Goal: Task Accomplishment & Management: Use online tool/utility

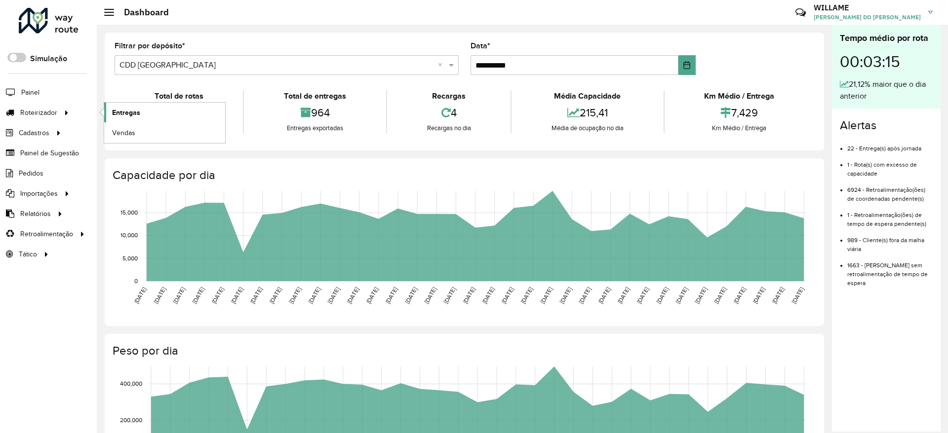
click at [110, 113] on link "Entregas" at bounding box center [164, 113] width 121 height 20
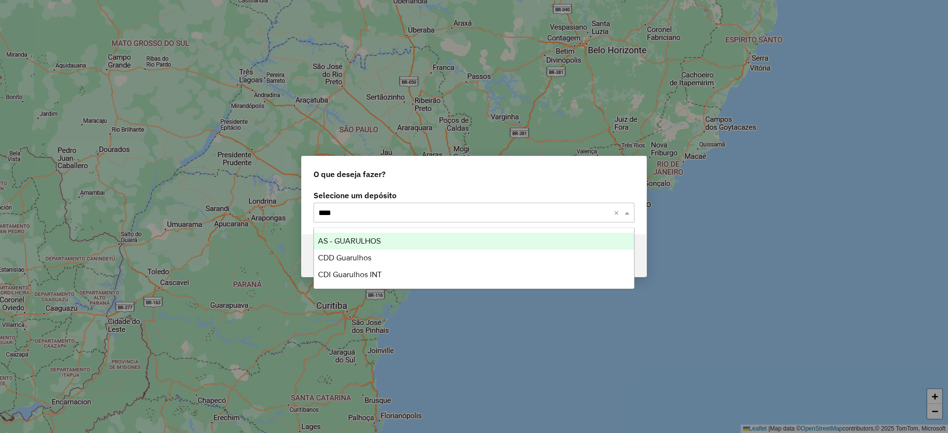
type input "*****"
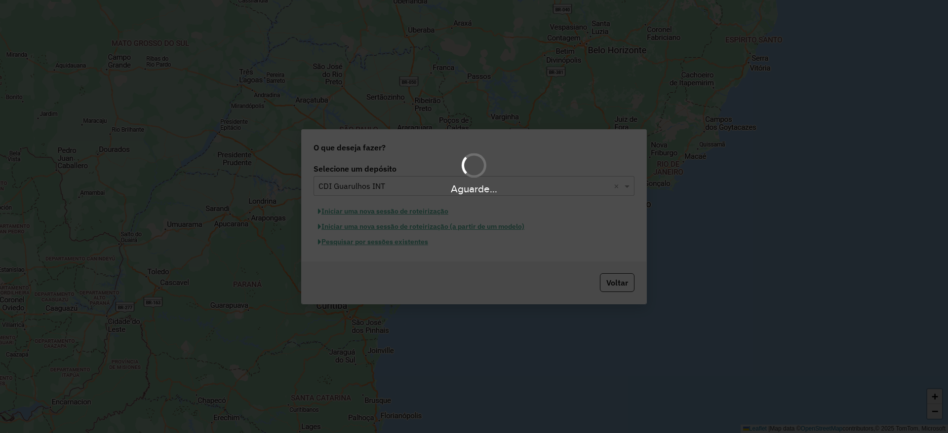
click at [367, 216] on div "Aguarde..." at bounding box center [474, 216] width 948 height 433
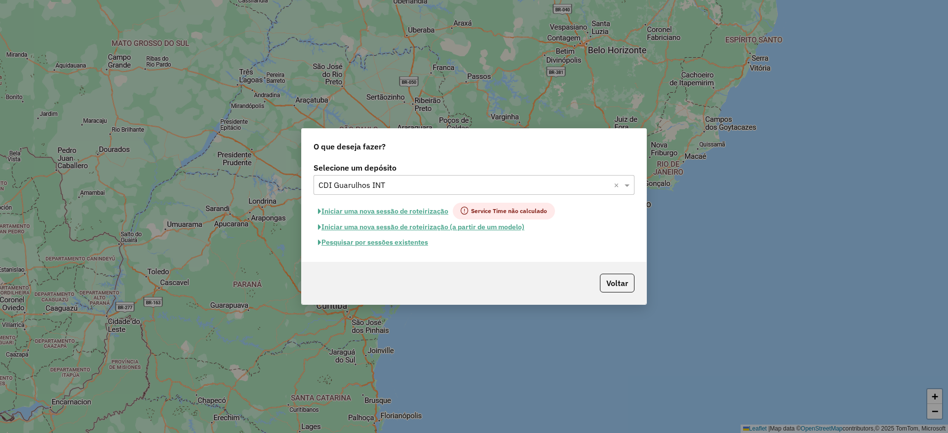
click at [418, 206] on button "Iniciar uma nova sessão de roteirização" at bounding box center [382, 211] width 139 height 17
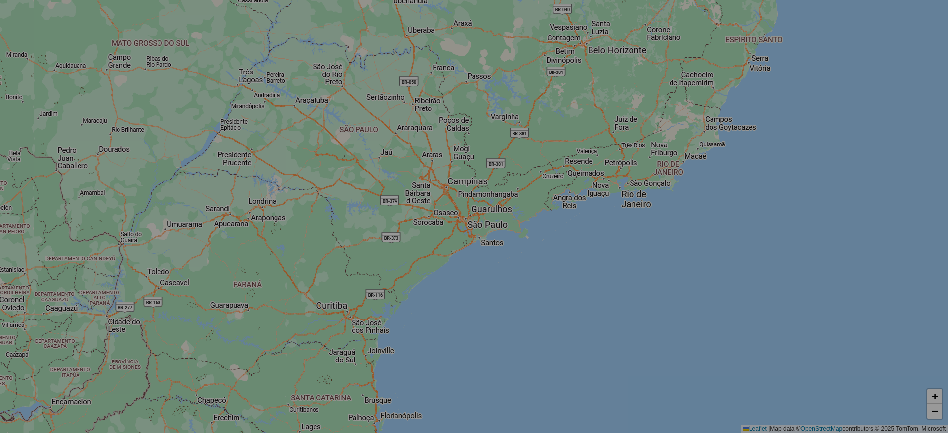
select select "*"
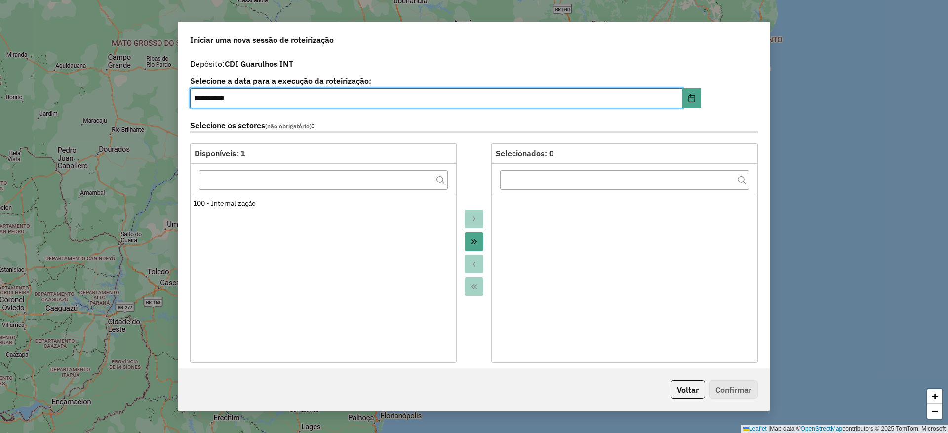
click at [451, 119] on label "Selecione os setores (não obrigatório) :" at bounding box center [474, 125] width 568 height 13
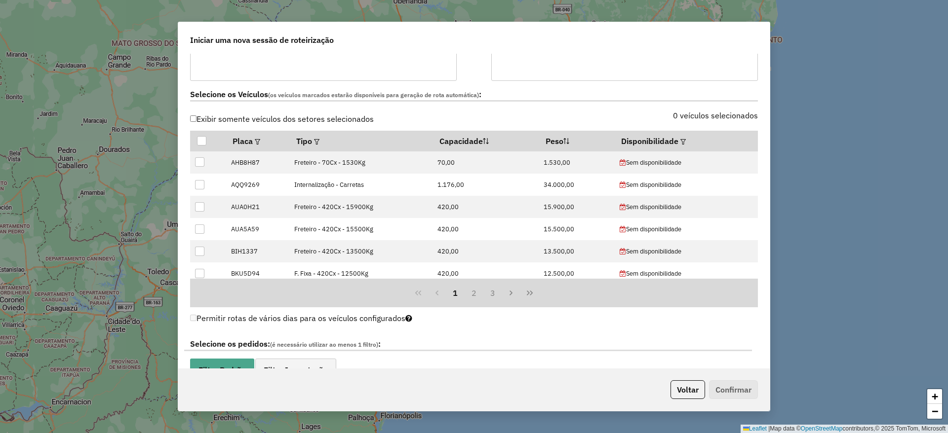
scroll to position [988, 0]
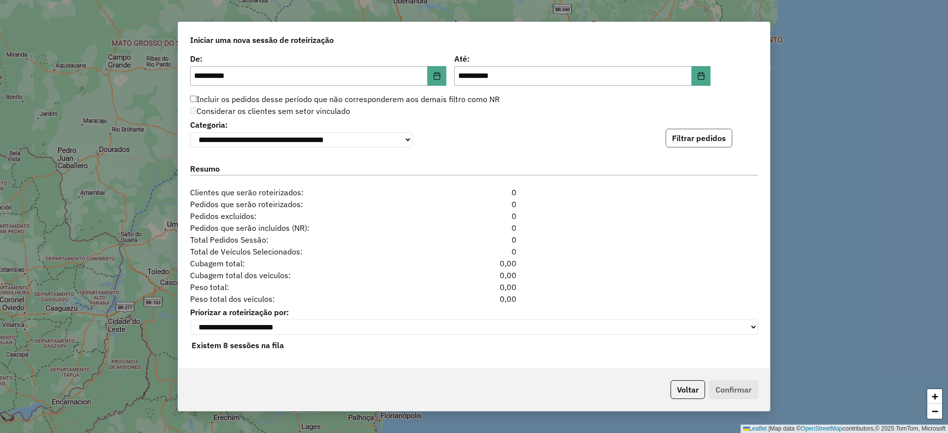
click at [675, 135] on button "Filtrar pedidos" at bounding box center [698, 138] width 67 height 19
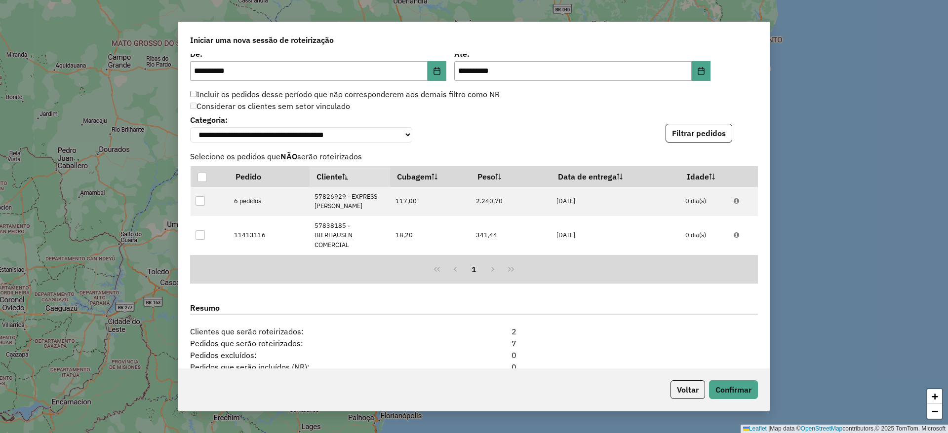
scroll to position [1144, 0]
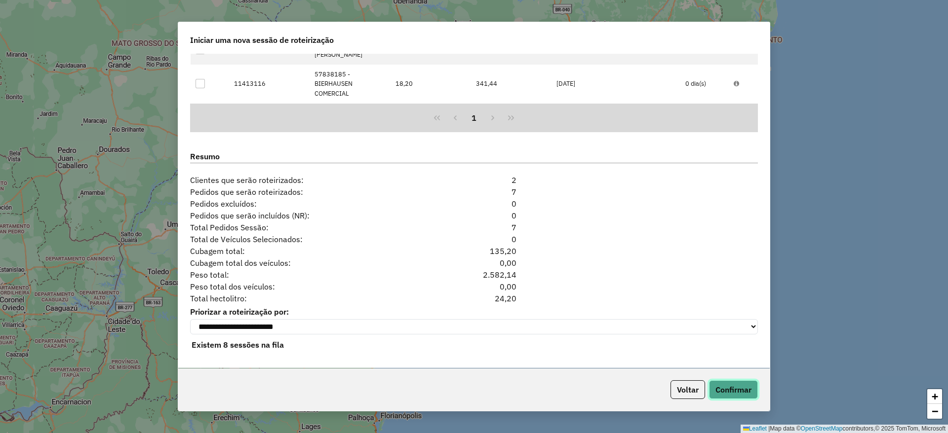
click at [727, 384] on button "Confirmar" at bounding box center [733, 390] width 49 height 19
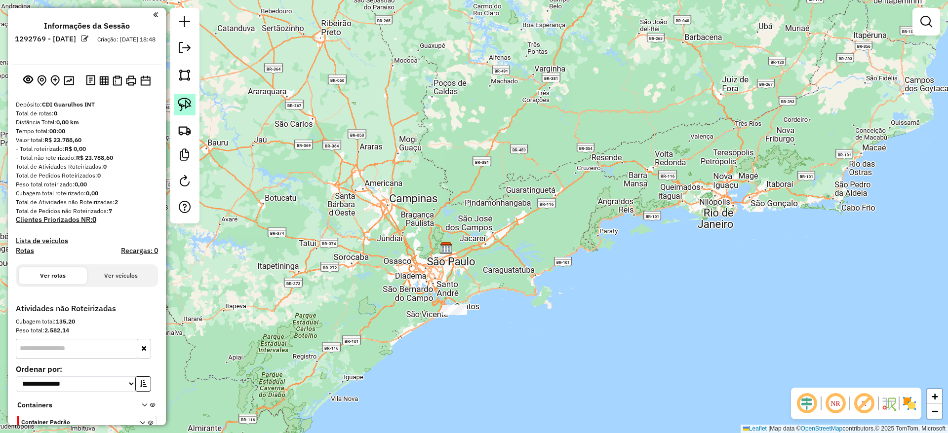
click at [179, 101] on img at bounding box center [185, 105] width 14 height 14
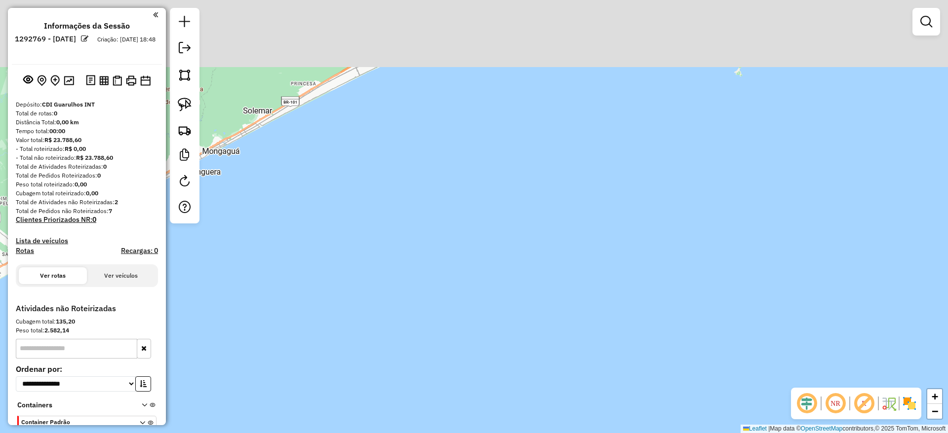
drag, startPoint x: 580, startPoint y: 191, endPoint x: 550, endPoint y: 408, distance: 219.3
click at [550, 408] on div "Janela de atendimento Grade de atendimento Capacidade Transportadoras Veículos …" at bounding box center [474, 216] width 948 height 433
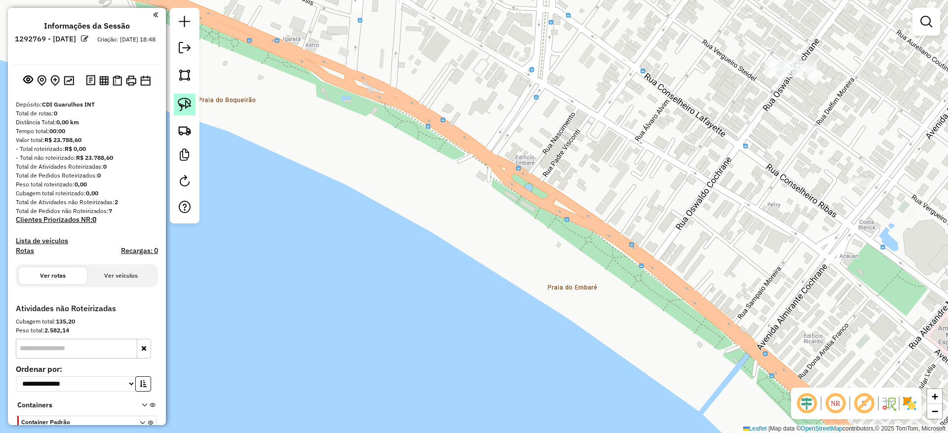
drag, startPoint x: 187, startPoint y: 91, endPoint x: 184, endPoint y: 97, distance: 6.9
click at [184, 97] on div at bounding box center [185, 116] width 30 height 216
click at [184, 98] on img at bounding box center [185, 105] width 14 height 14
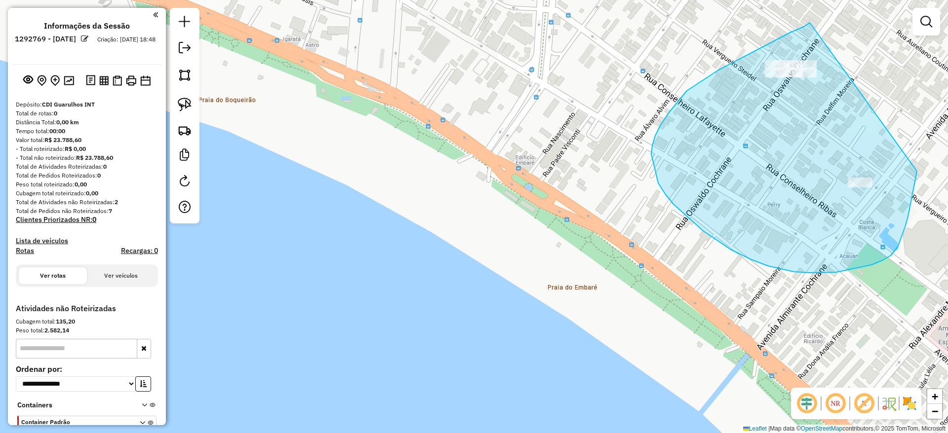
drag, startPoint x: 810, startPoint y: 23, endPoint x: 918, endPoint y: 154, distance: 170.0
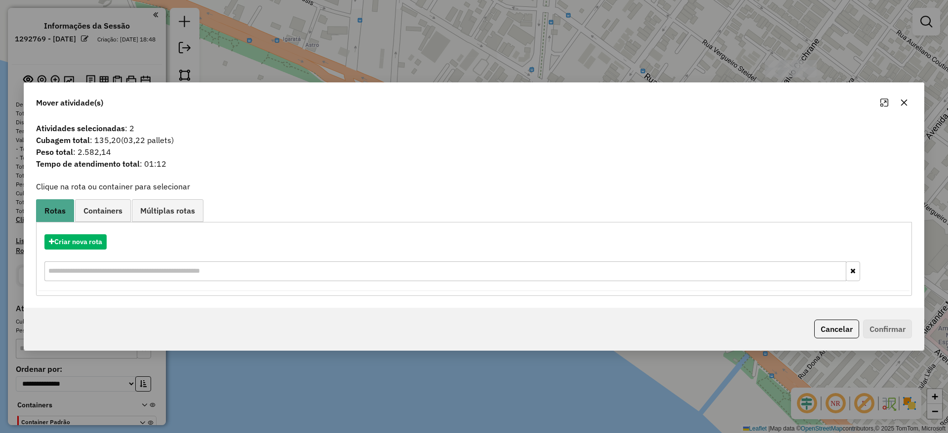
click at [78, 246] on hb-app "**********" at bounding box center [474, 216] width 948 height 433
click at [79, 246] on button "Criar nova rota" at bounding box center [75, 241] width 62 height 15
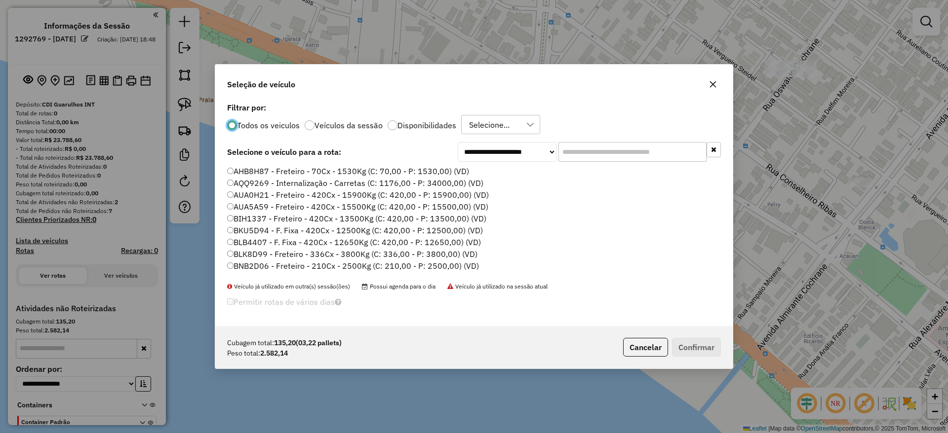
scroll to position [5, 3]
click at [587, 149] on input "text" at bounding box center [632, 152] width 148 height 20
paste input "*******"
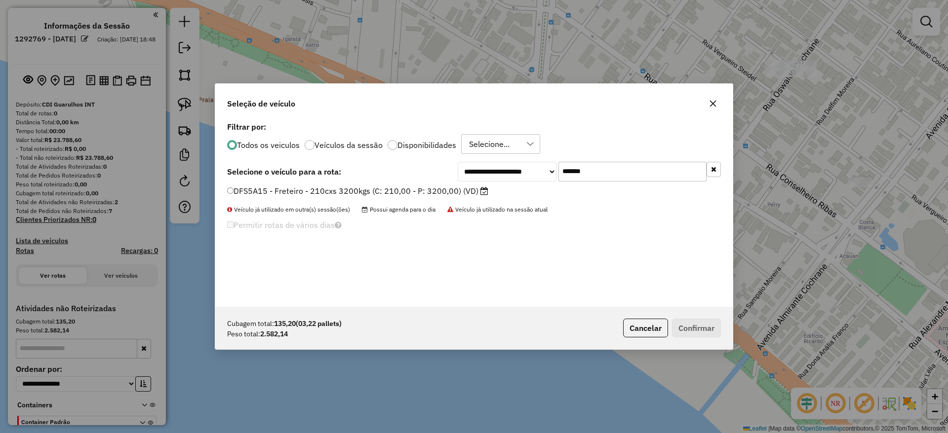
type input "*******"
click at [324, 193] on label "DFS5A15 - Freteiro - 210cxs 3200kgs (C: 210,00 - P: 3200,00) (VD)" at bounding box center [357, 191] width 261 height 12
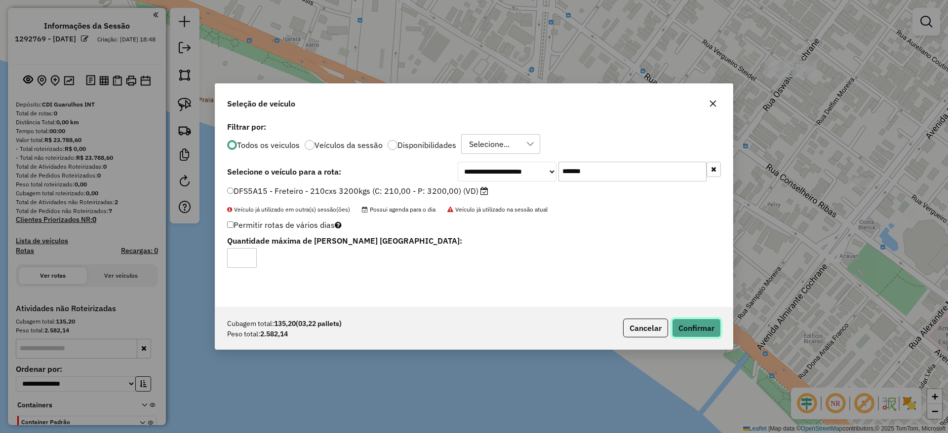
click at [710, 330] on button "Confirmar" at bounding box center [696, 328] width 49 height 19
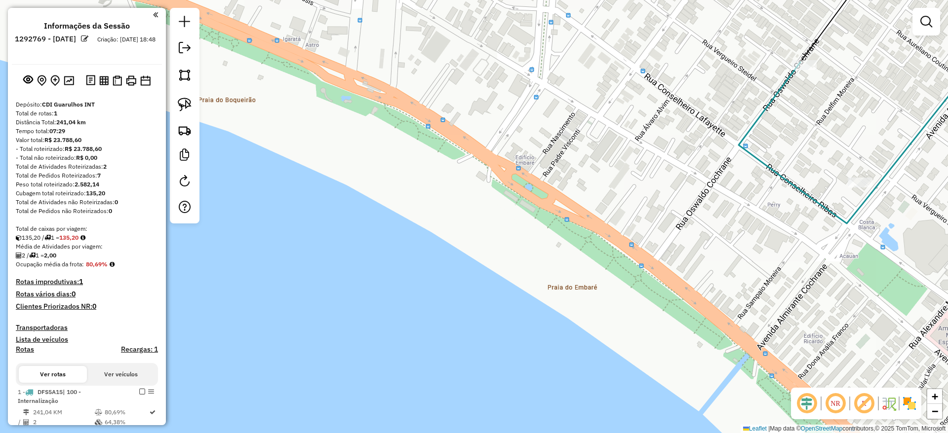
scroll to position [81, 0]
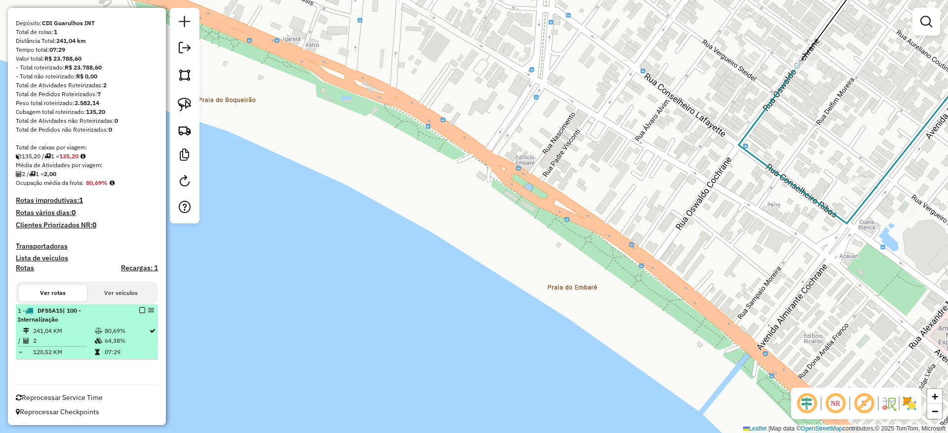
click at [139, 309] on em at bounding box center [142, 311] width 6 height 6
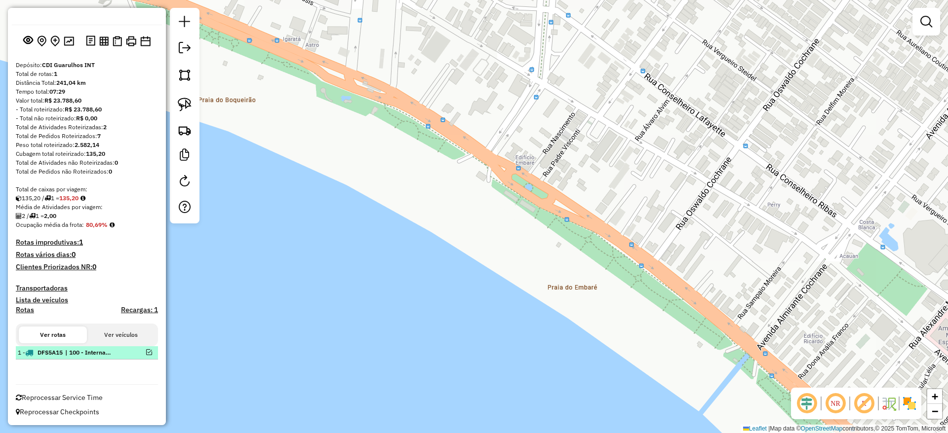
scroll to position [39, 0]
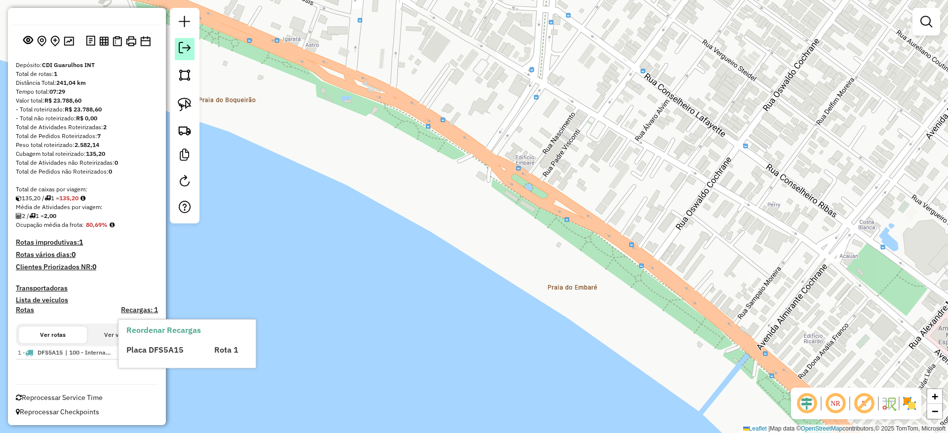
click at [182, 46] on em at bounding box center [185, 48] width 12 height 12
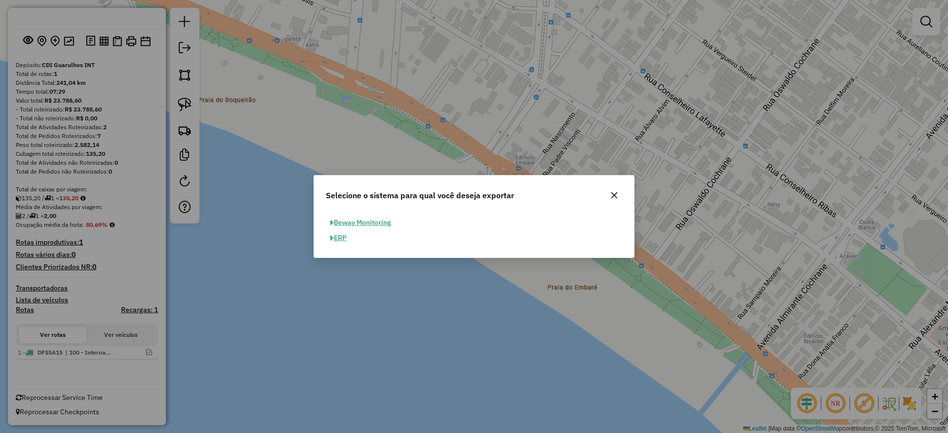
click at [332, 236] on span "button" at bounding box center [331, 238] width 3 height 7
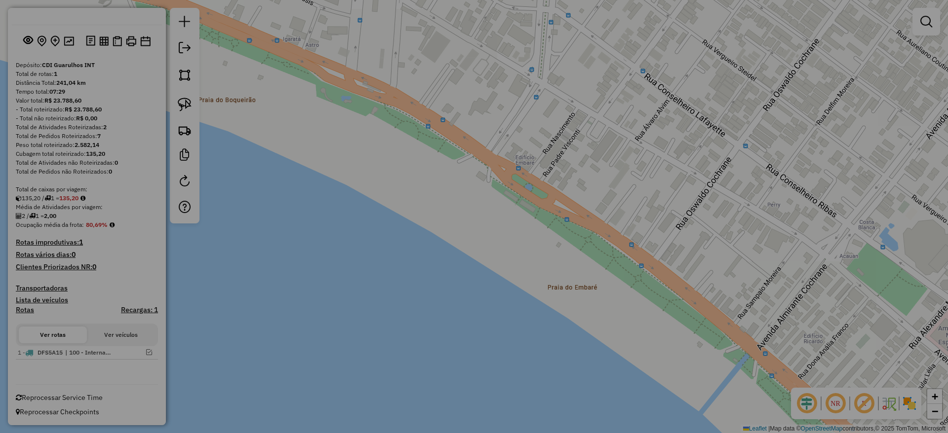
select select "**"
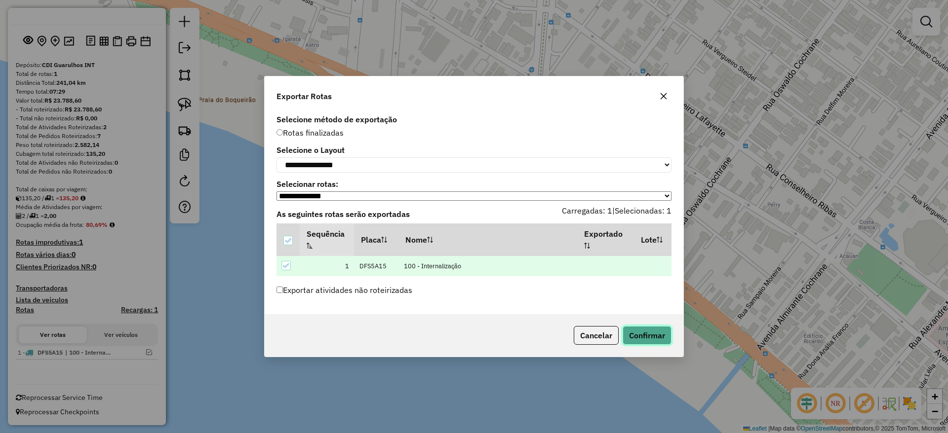
click at [633, 328] on button "Confirmar" at bounding box center [646, 335] width 49 height 19
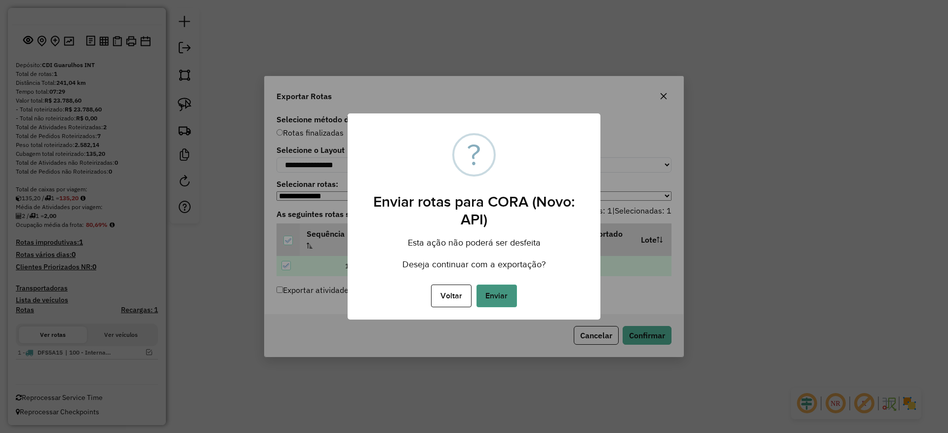
click at [488, 299] on button "Enviar" at bounding box center [496, 296] width 40 height 23
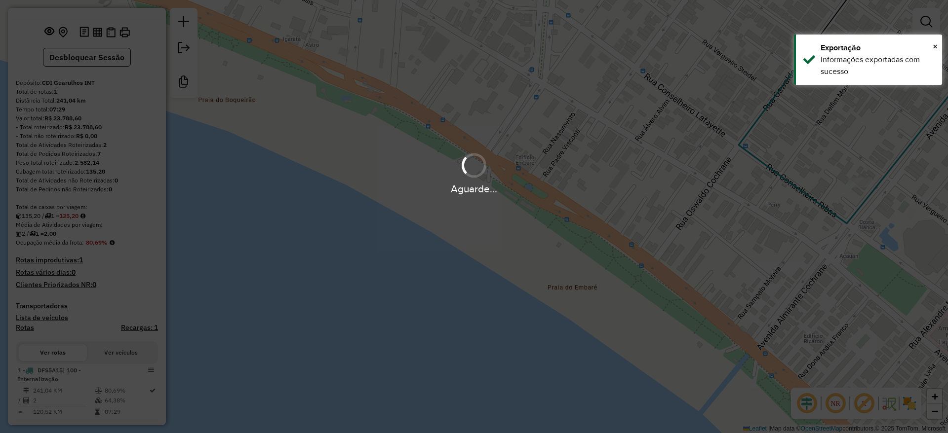
scroll to position [59, 0]
